Goal: Task Accomplishment & Management: Manage account settings

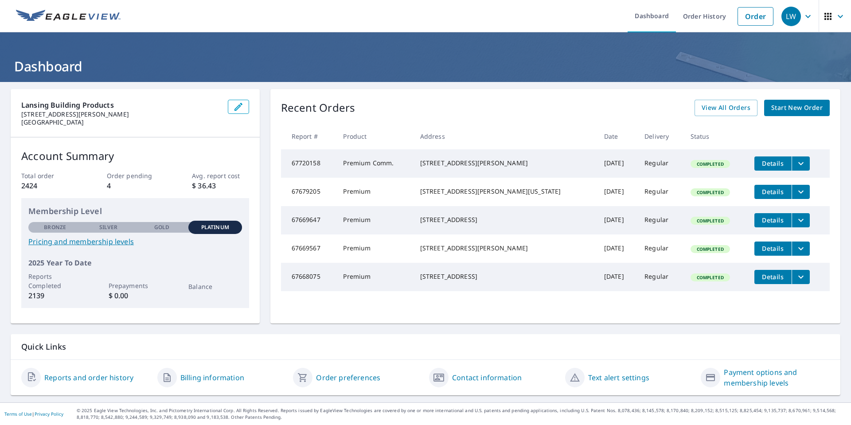
click at [746, 386] on link "Payment options and membership levels" at bounding box center [777, 377] width 106 height 21
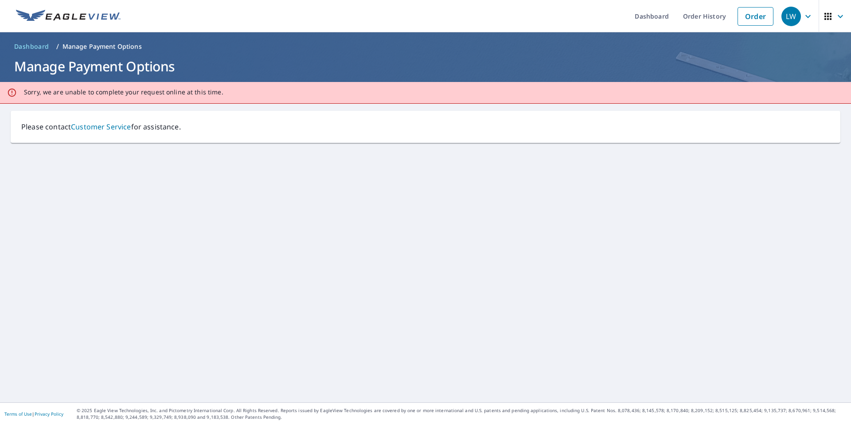
drag, startPoint x: 282, startPoint y: 236, endPoint x: 254, endPoint y: 236, distance: 27.5
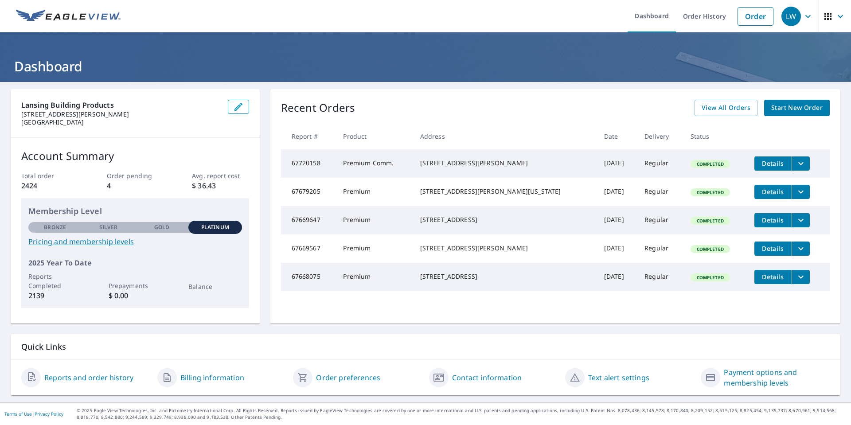
click at [100, 377] on link "Reports and order history" at bounding box center [88, 378] width 89 height 11
